Goal: Task Accomplishment & Management: Complete application form

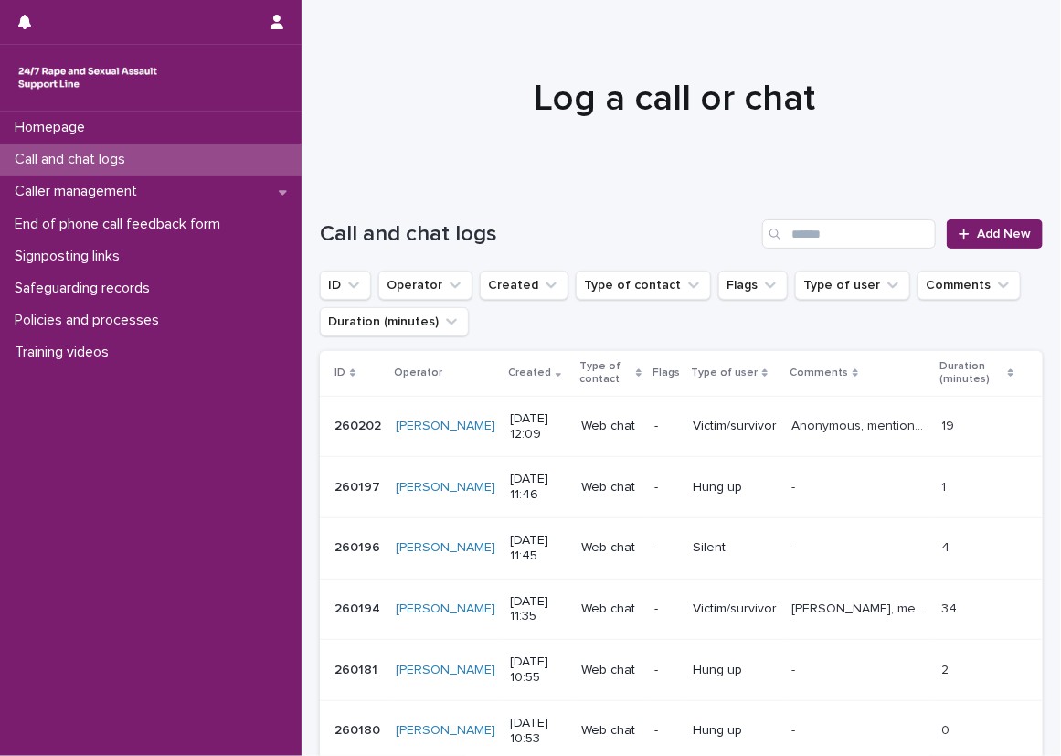
click at [365, 194] on div "Call and chat logs Add New" at bounding box center [681, 227] width 723 height 88
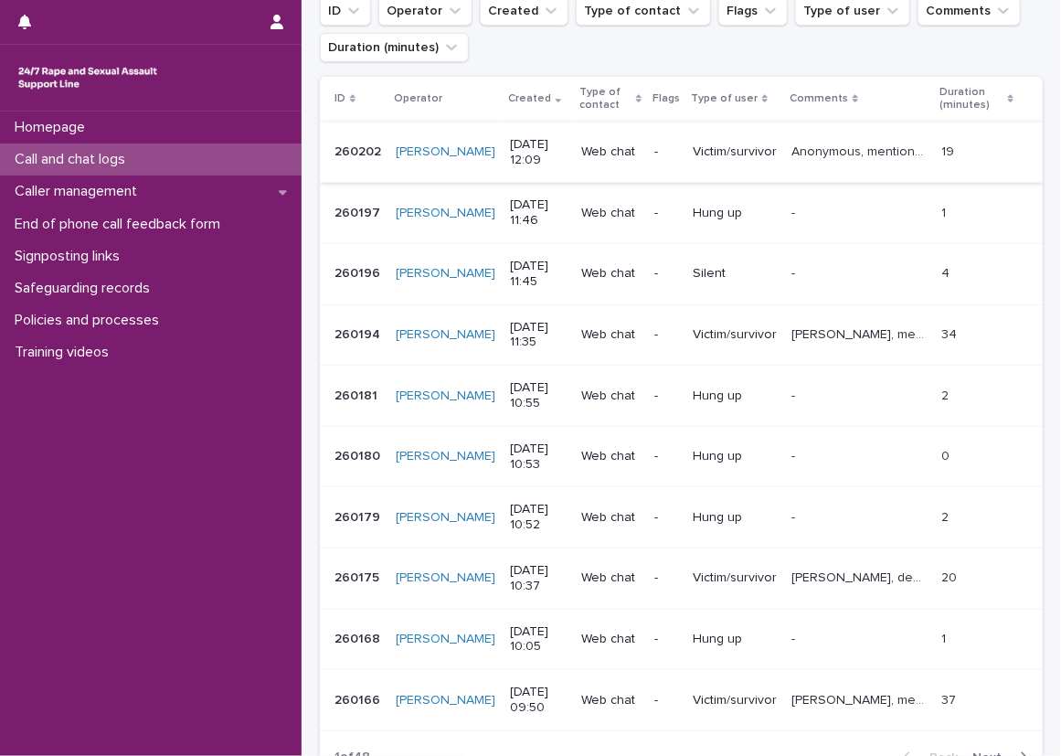
scroll to position [183, 0]
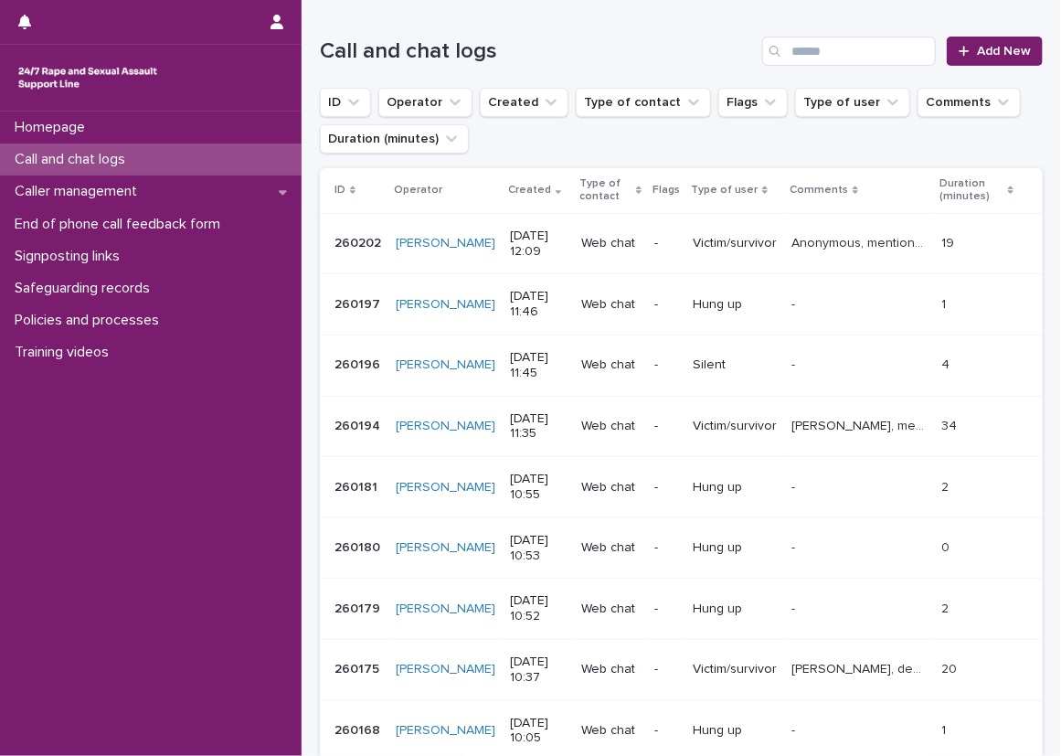
click at [311, 123] on div "Loading... Saving… Loading... Saving… Call and chat logs Add New ID Operator Cr…" at bounding box center [681, 466] width 741 height 932
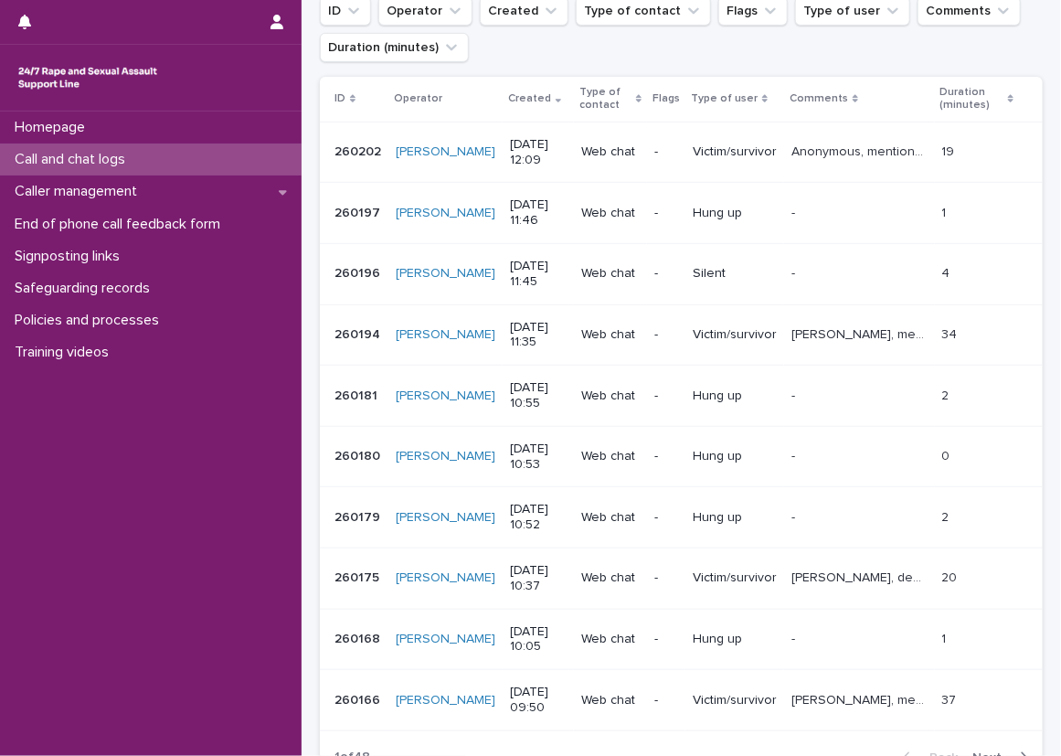
click at [304, 213] on div "Loading... Saving… Loading... Saving… Call and chat logs Add New ID Operator Cr…" at bounding box center [681, 398] width 759 height 978
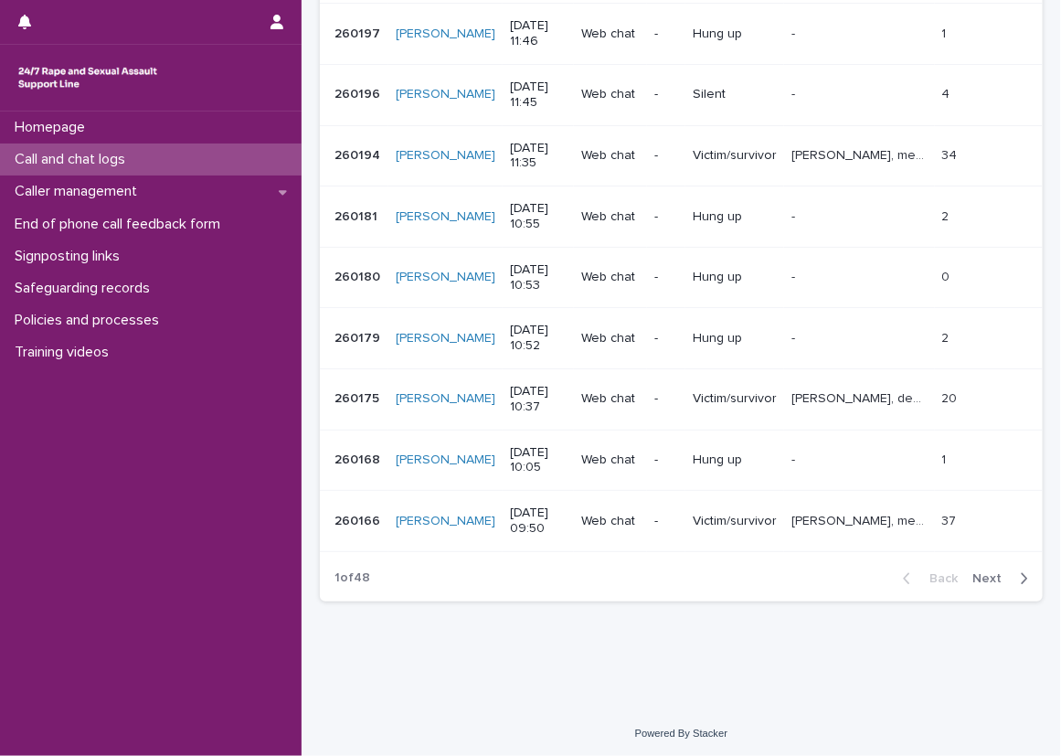
scroll to position [362, 0]
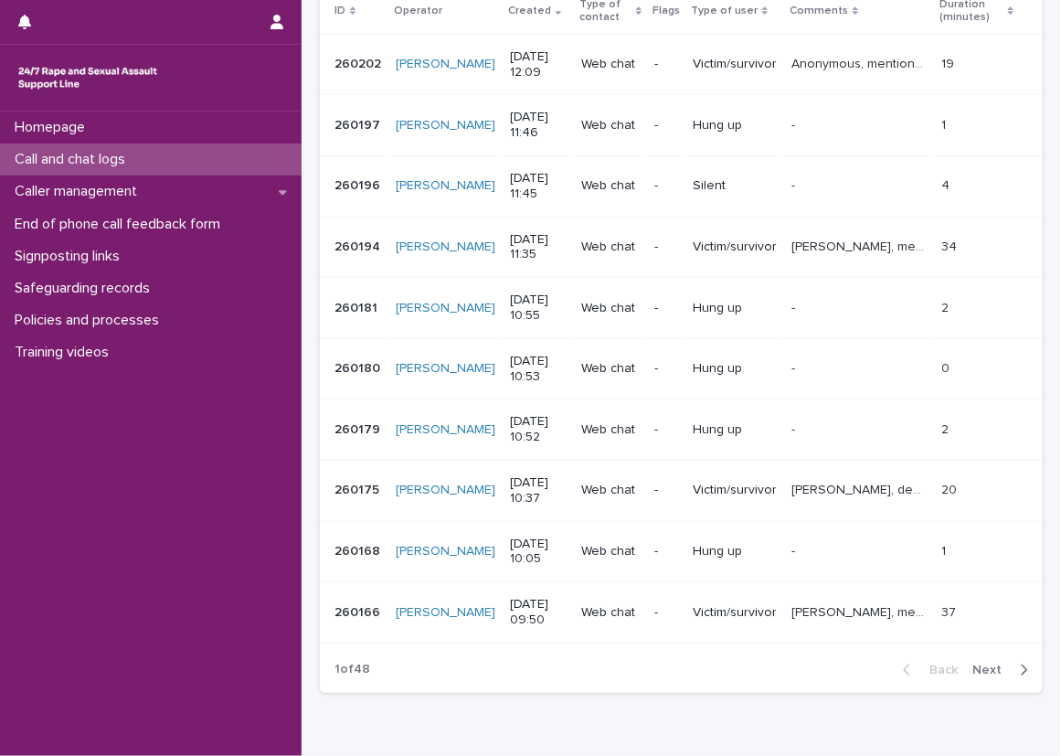
click at [987, 662] on button "Next" at bounding box center [1004, 670] width 78 height 16
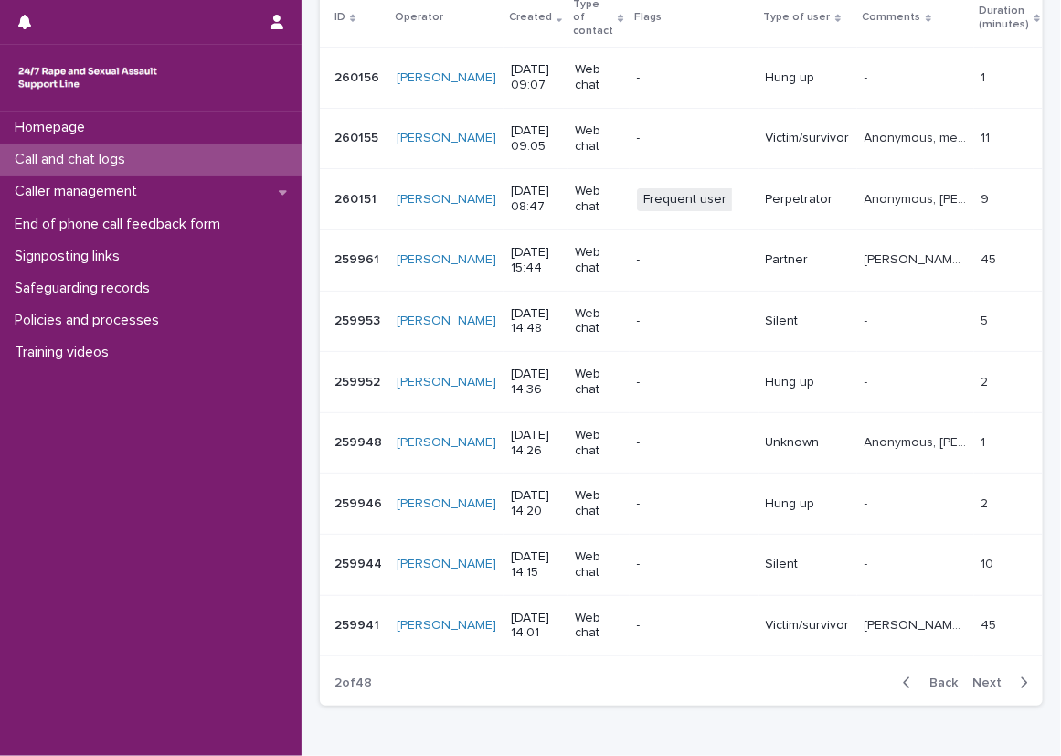
click at [924, 674] on button "Back" at bounding box center [926, 682] width 77 height 16
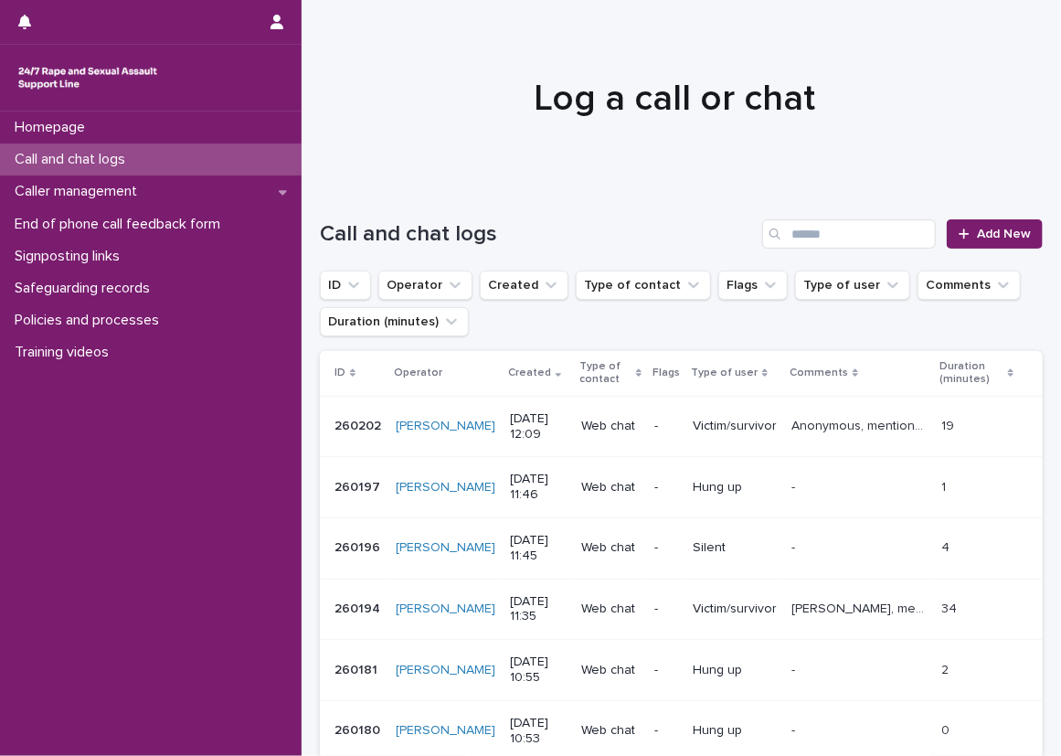
click at [684, 179] on div at bounding box center [675, 90] width 746 height 183
click at [977, 239] on span "Add New" at bounding box center [1004, 234] width 54 height 13
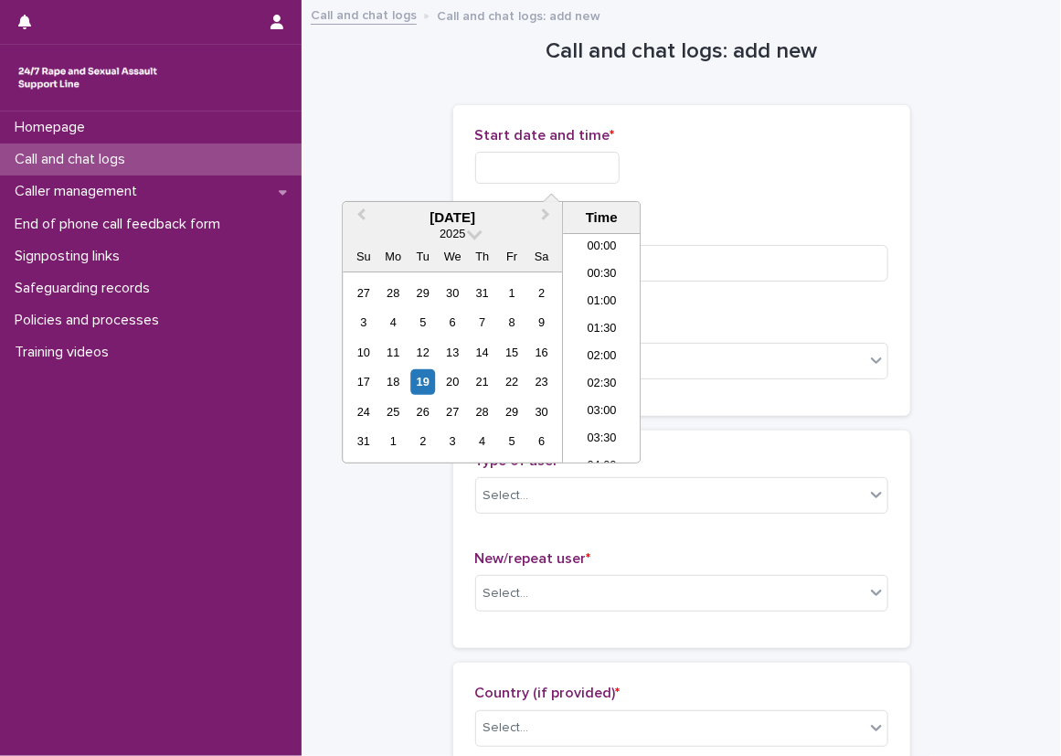
click at [544, 157] on input "text" at bounding box center [547, 168] width 144 height 32
click at [598, 350] on li "13:00" at bounding box center [602, 347] width 78 height 27
click at [604, 174] on input "**********" at bounding box center [547, 168] width 144 height 32
type input "**********"
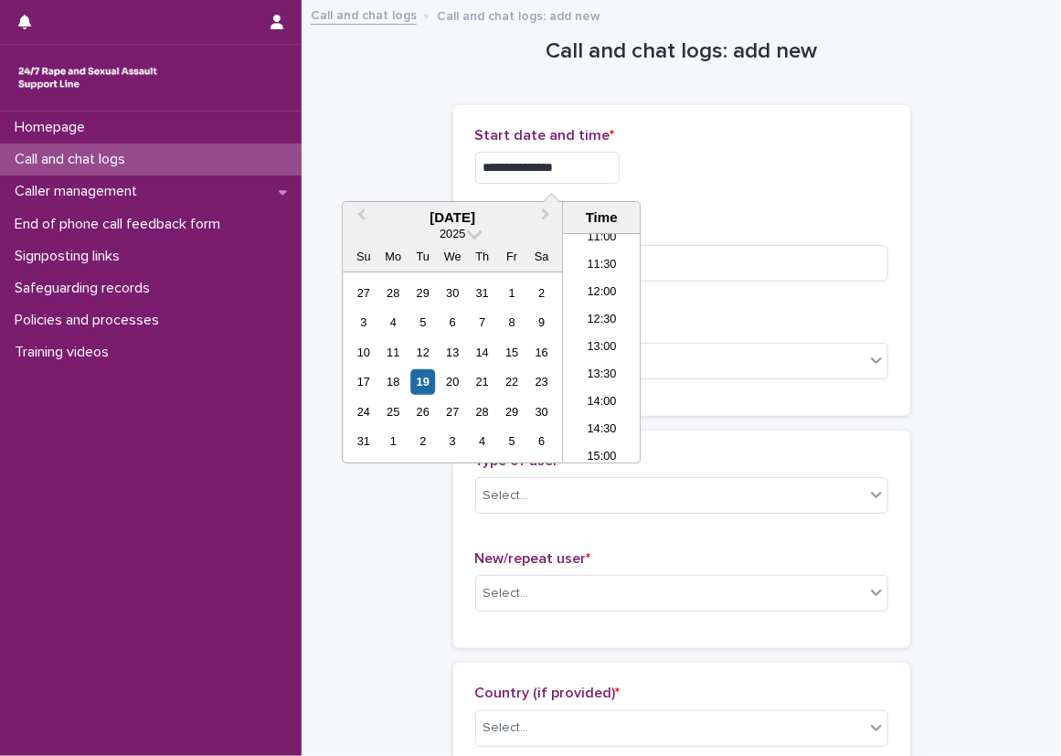
click at [696, 163] on div "**********" at bounding box center [681, 168] width 413 height 32
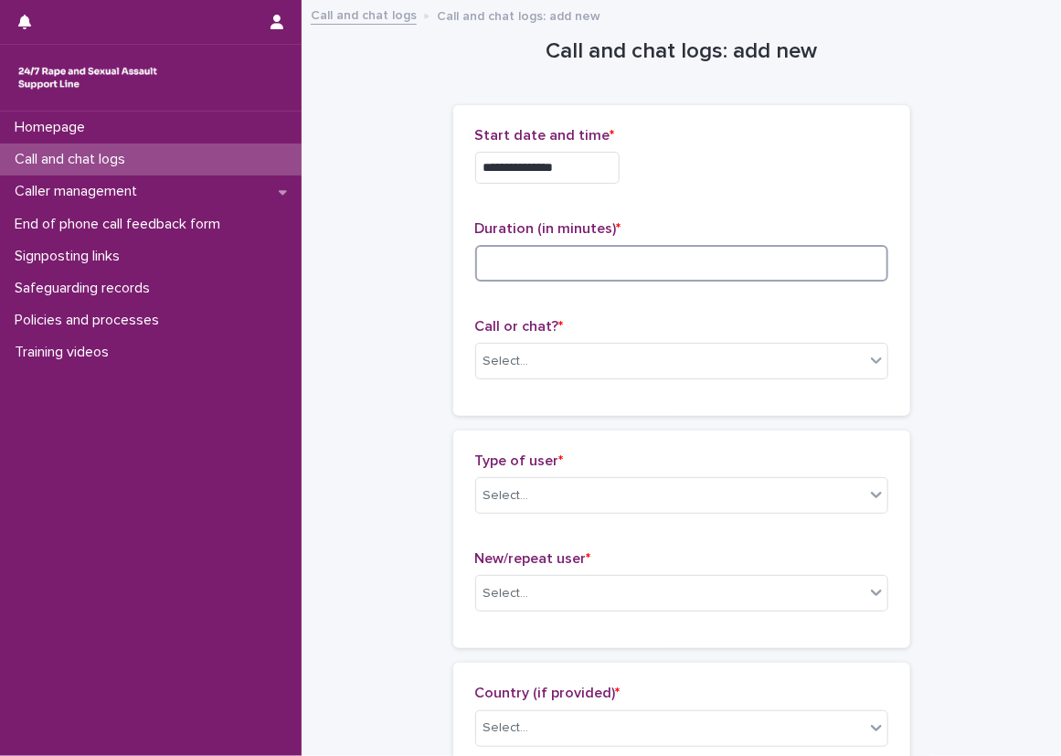
click at [610, 256] on input at bounding box center [681, 263] width 413 height 37
type input "*"
click at [534, 352] on div "Select..." at bounding box center [670, 361] width 388 height 30
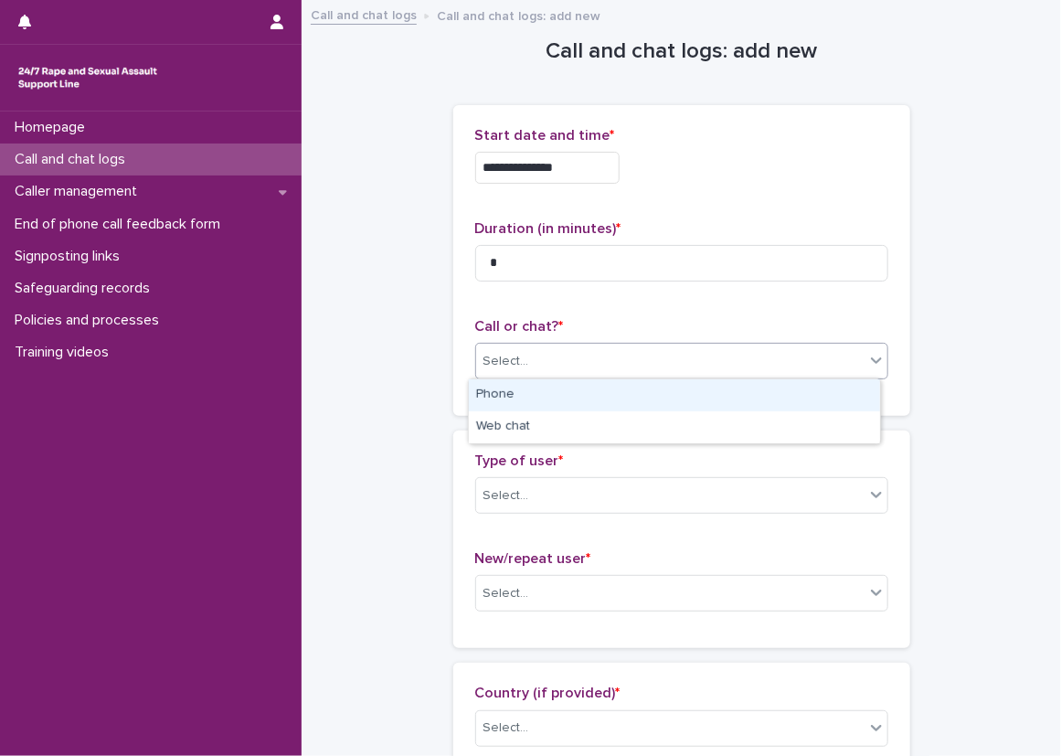
click at [528, 408] on div "Phone" at bounding box center [674, 395] width 411 height 32
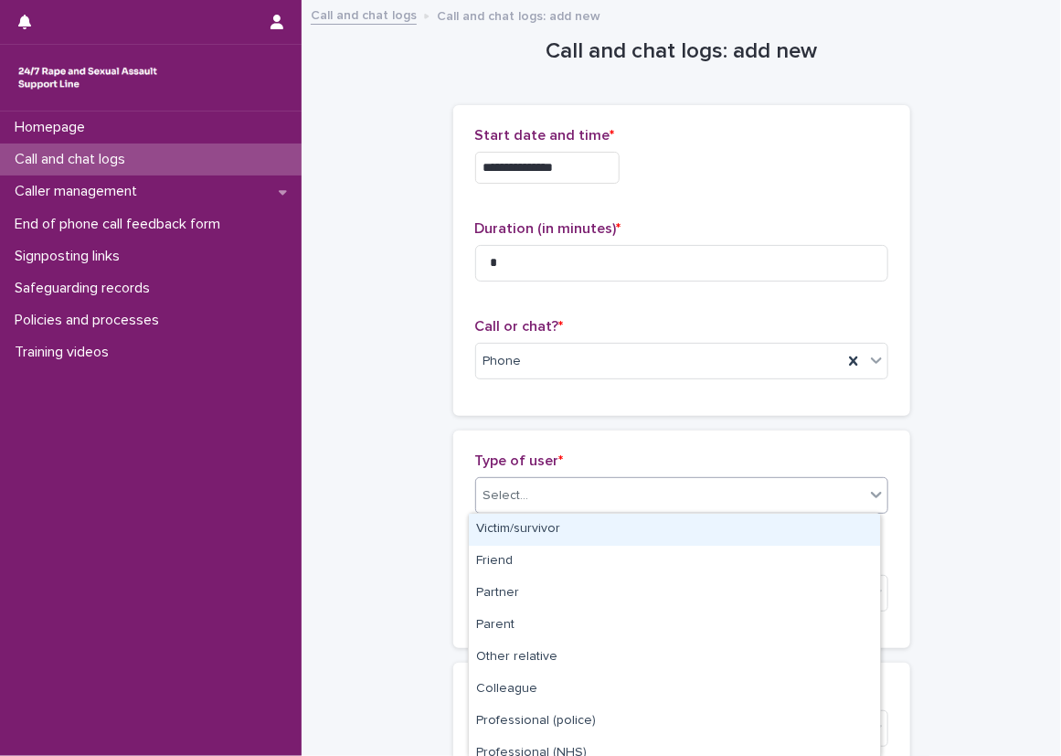
click at [524, 491] on div "Select..." at bounding box center [670, 496] width 388 height 30
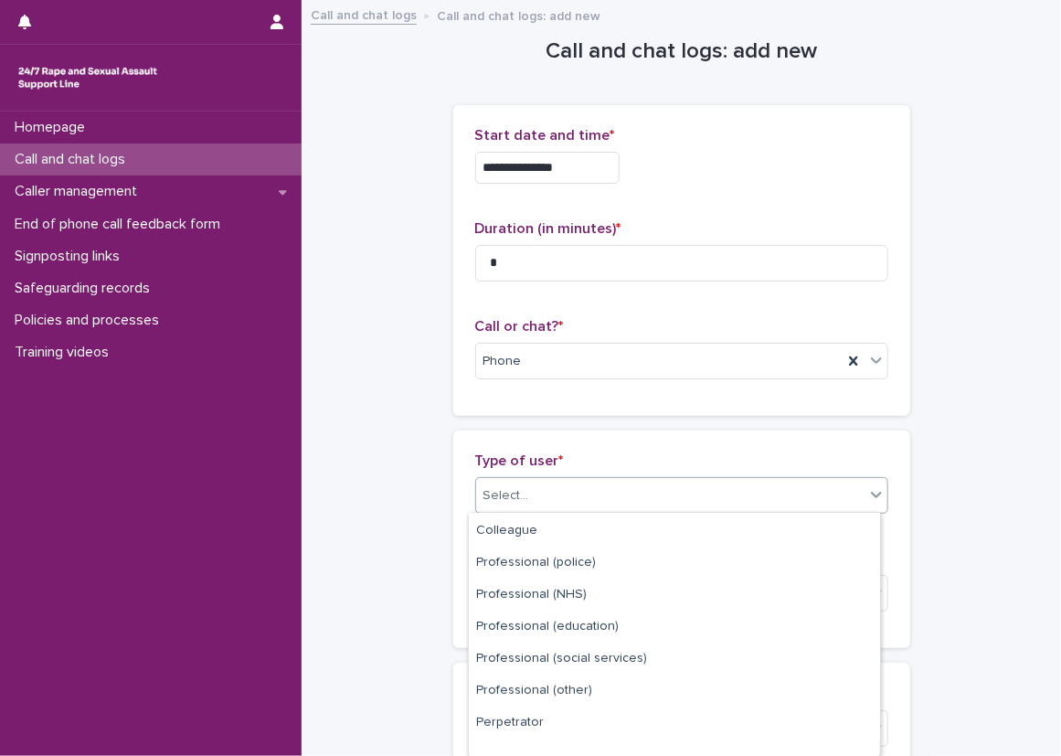
scroll to position [237, 0]
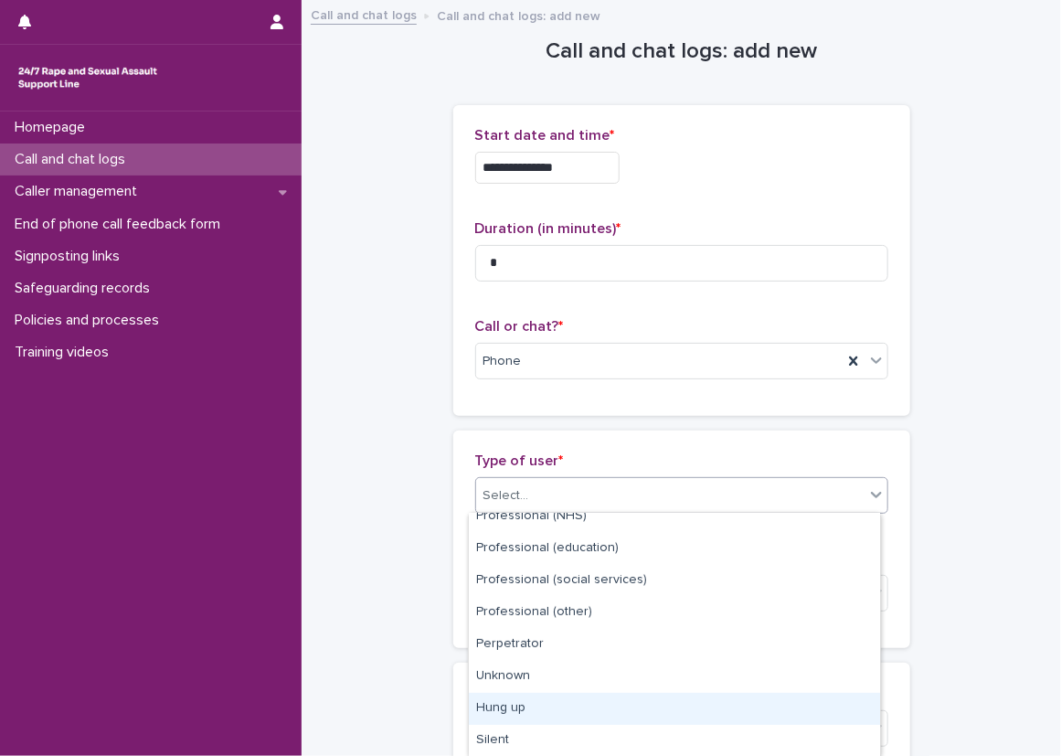
click at [528, 708] on div "Hung up" at bounding box center [674, 709] width 411 height 32
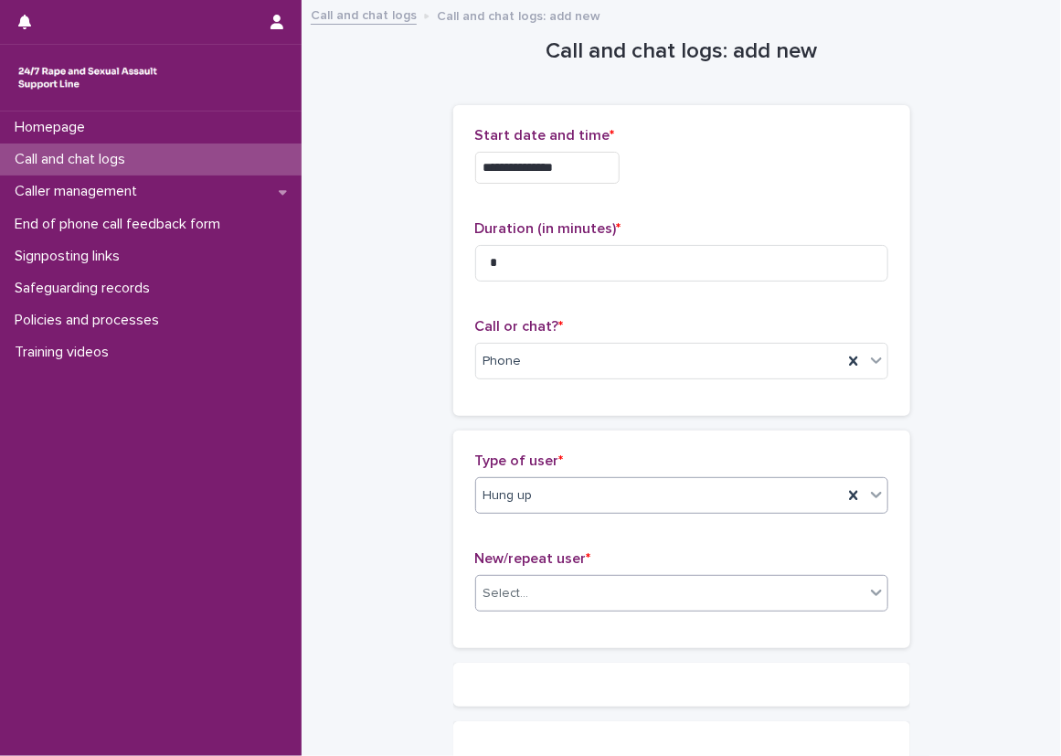
click at [513, 589] on div "Select..." at bounding box center [506, 593] width 46 height 19
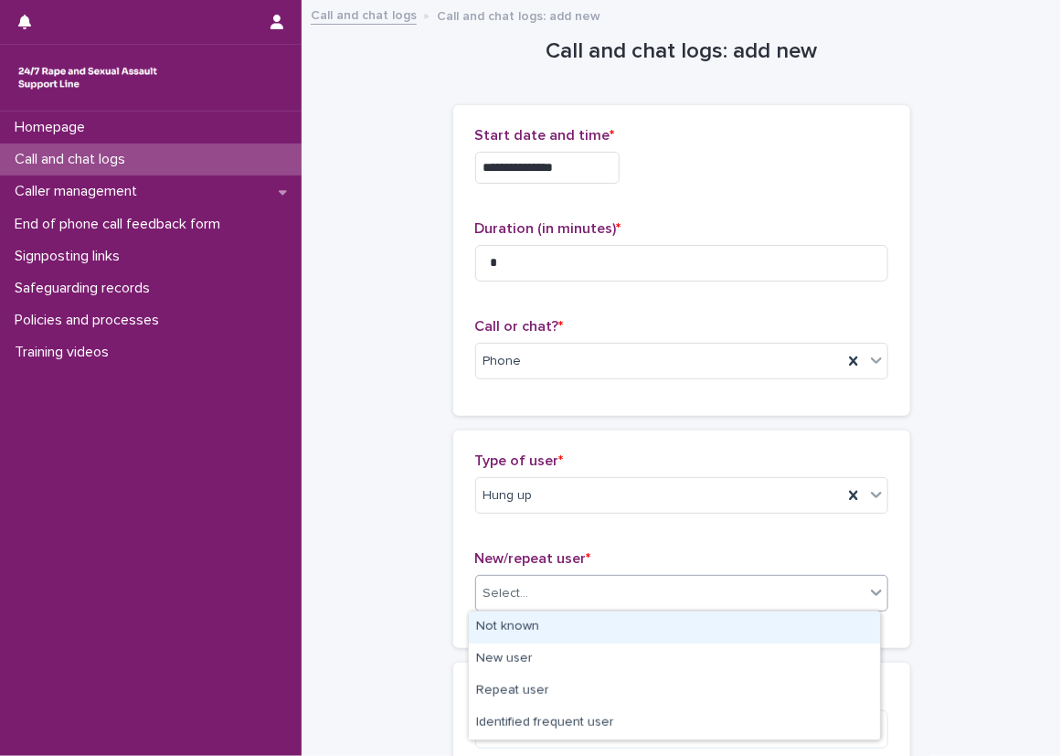
click at [512, 625] on div "Not known" at bounding box center [674, 627] width 411 height 32
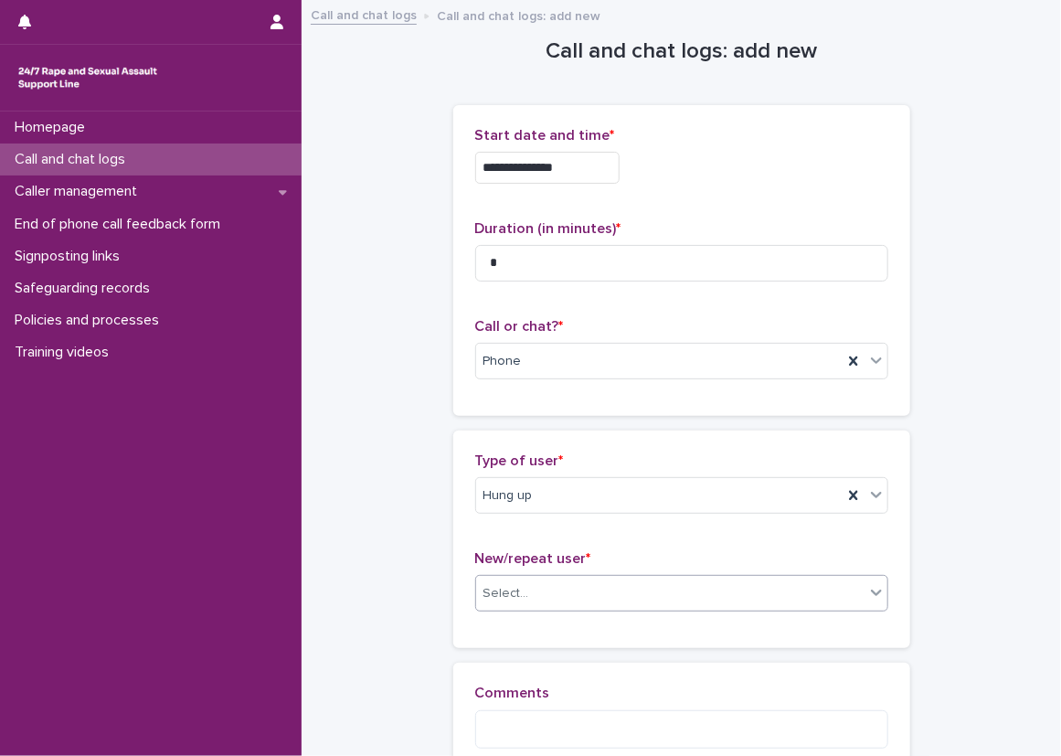
click at [422, 584] on div "**********" at bounding box center [681, 415] width 723 height 827
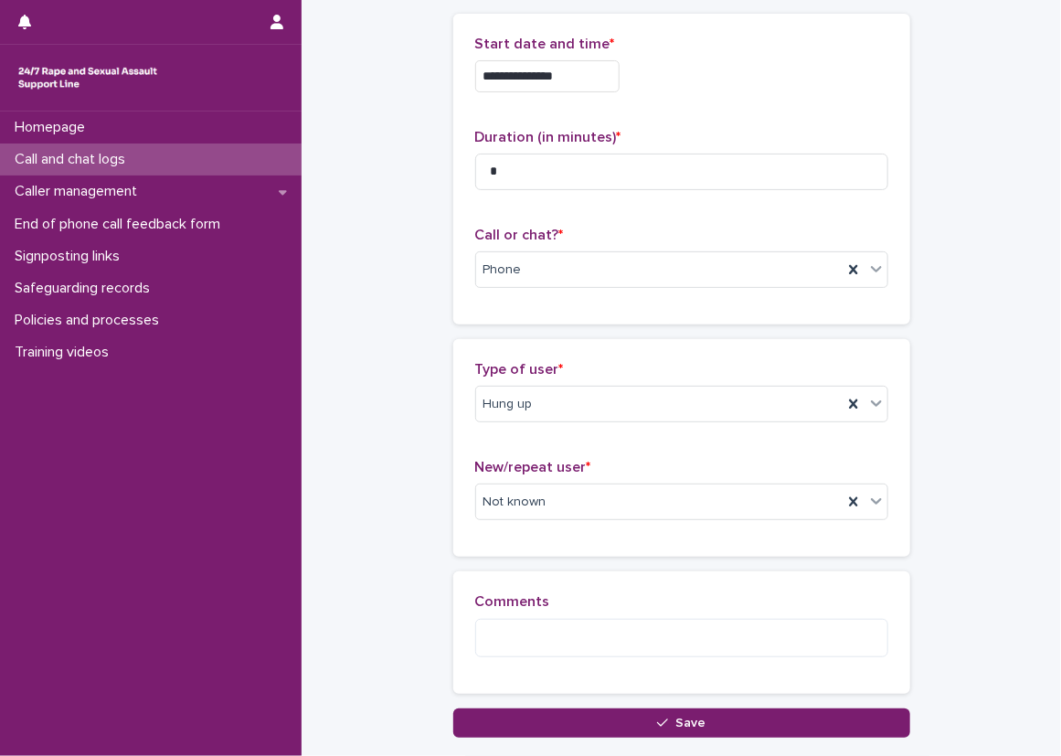
click at [500, 737] on div "**********" at bounding box center [681, 346] width 741 height 873
click at [500, 734] on button "Save" at bounding box center [681, 722] width 457 height 29
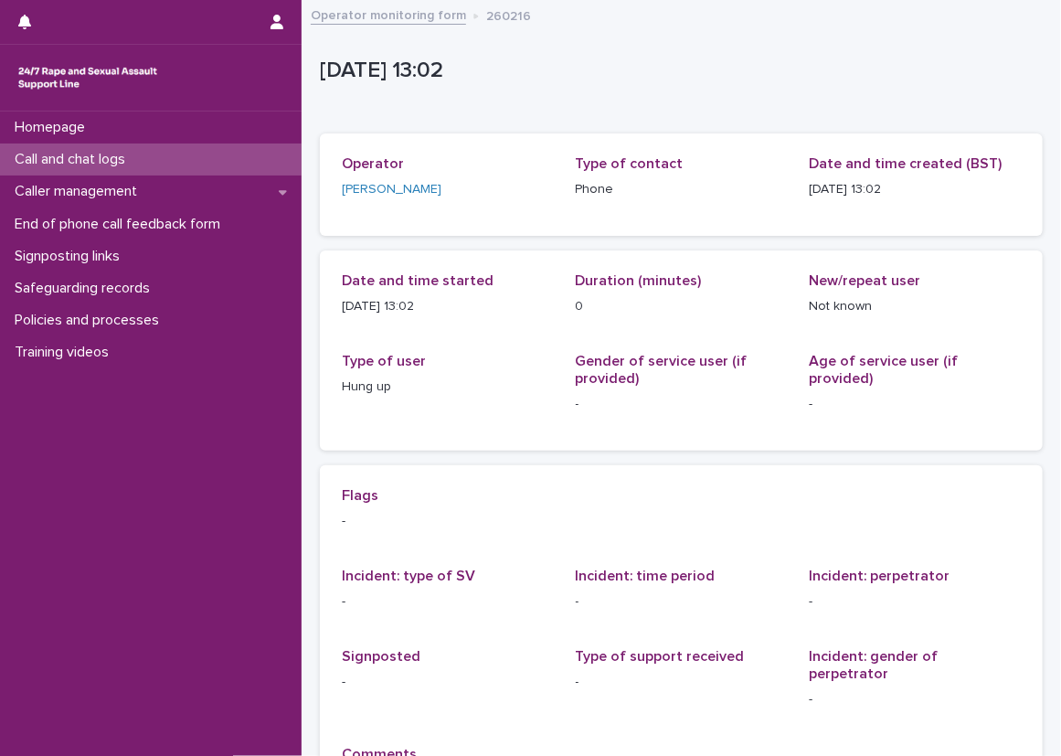
click at [120, 159] on p "Call and chat logs" at bounding box center [73, 159] width 133 height 17
